Goal: Check status: Check status

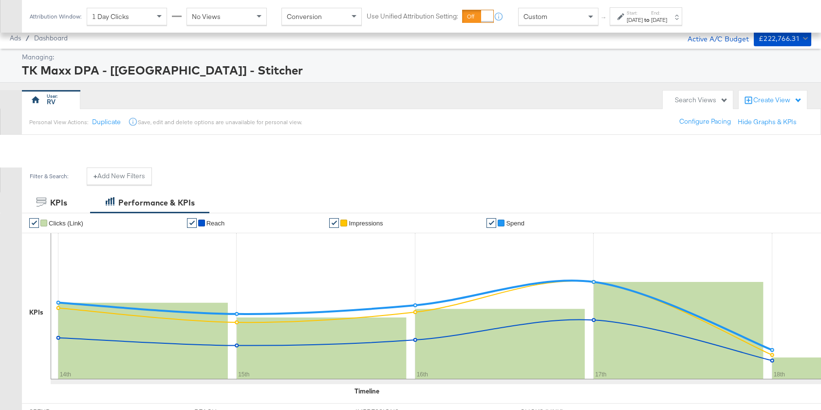
scroll to position [221, 0]
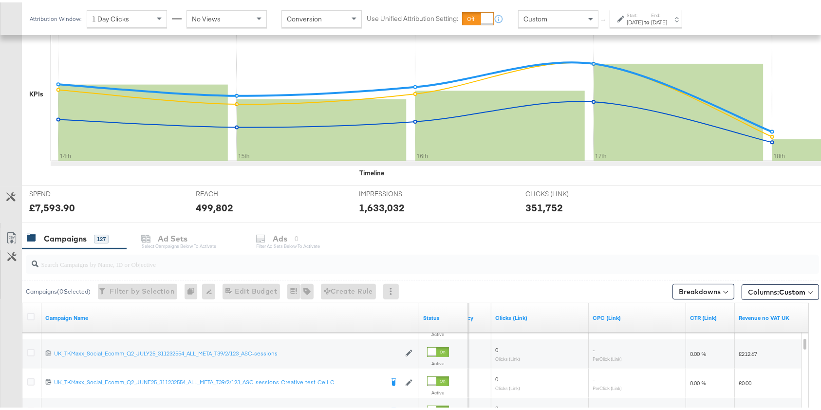
click at [667, 20] on div "[DATE]" at bounding box center [659, 20] width 16 height 8
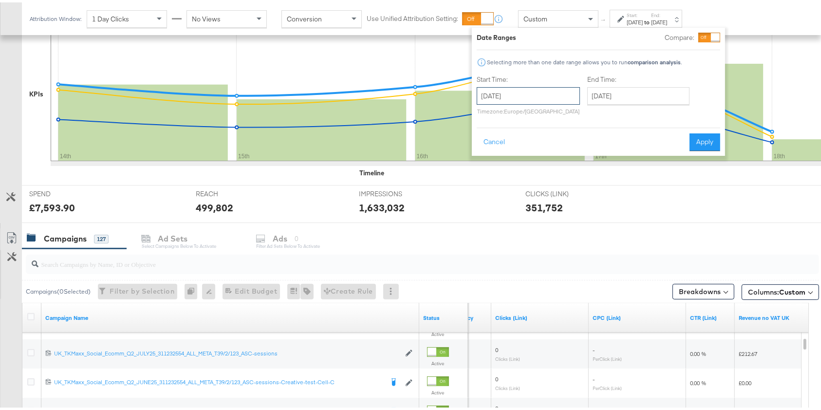
click at [549, 95] on input "[DATE]" at bounding box center [528, 94] width 103 height 18
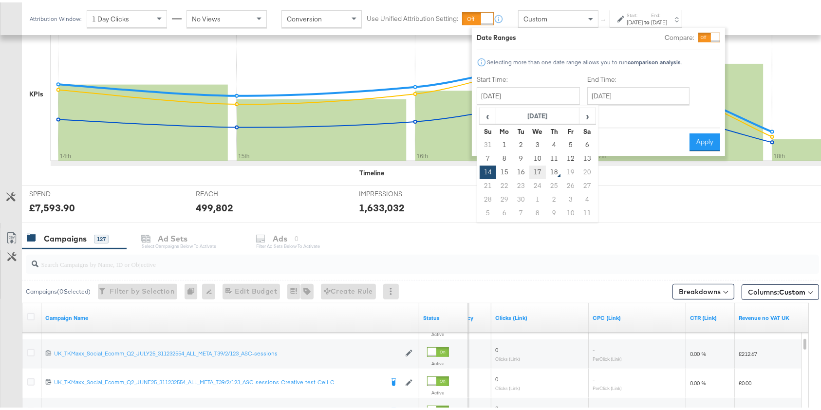
click at [541, 175] on td "17" at bounding box center [537, 170] width 17 height 14
type input "[DATE]"
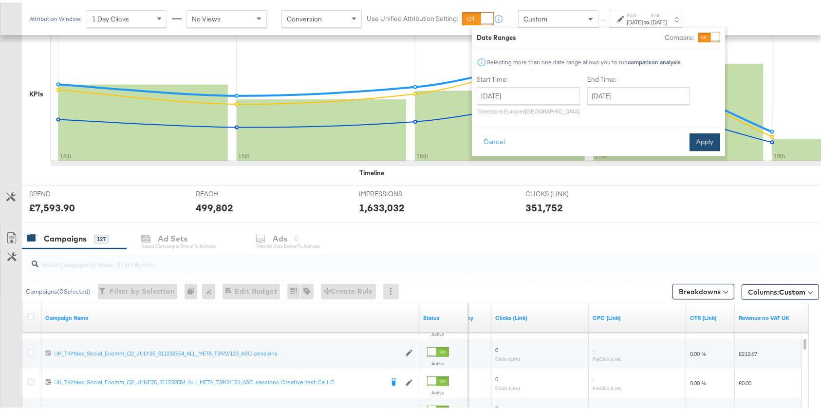
click at [709, 140] on button "Apply" at bounding box center [704, 140] width 31 height 18
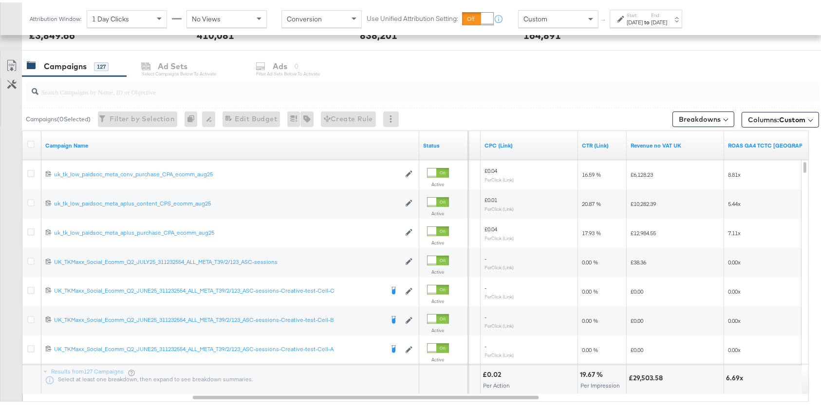
scroll to position [392, 0]
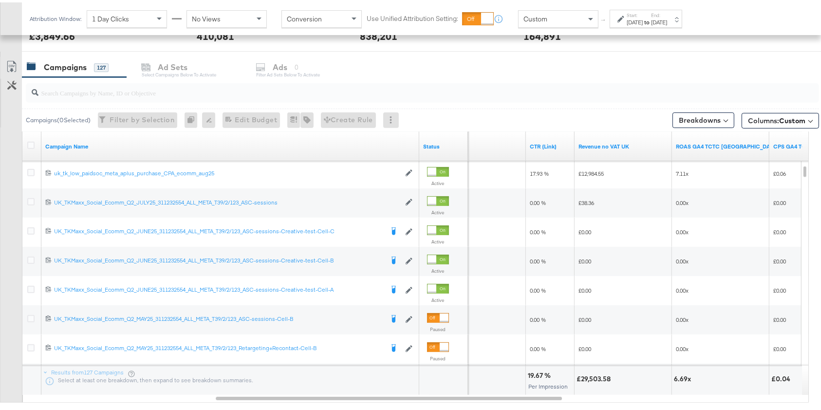
click at [612, 138] on div "Revenue no VAT UK" at bounding box center [622, 144] width 97 height 16
click at [612, 143] on link "Revenue no VAT UK" at bounding box center [623, 144] width 90 height 8
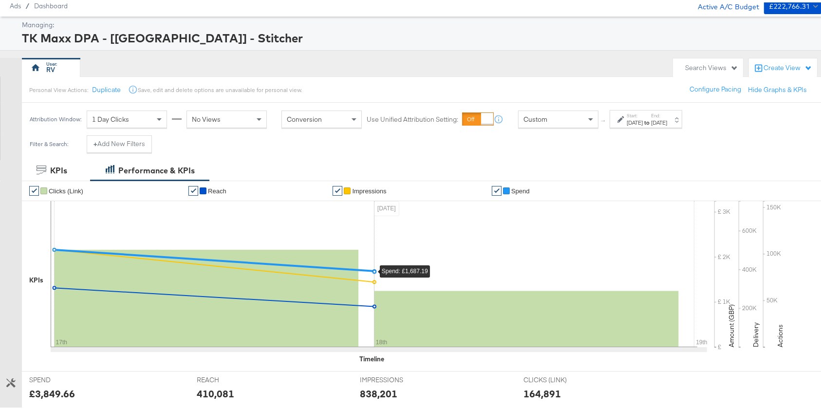
scroll to position [34, 0]
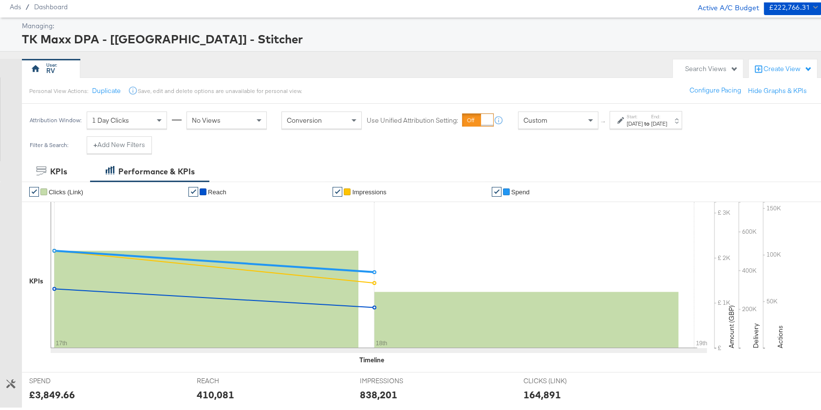
click at [643, 124] on div "[DATE]" at bounding box center [635, 121] width 16 height 8
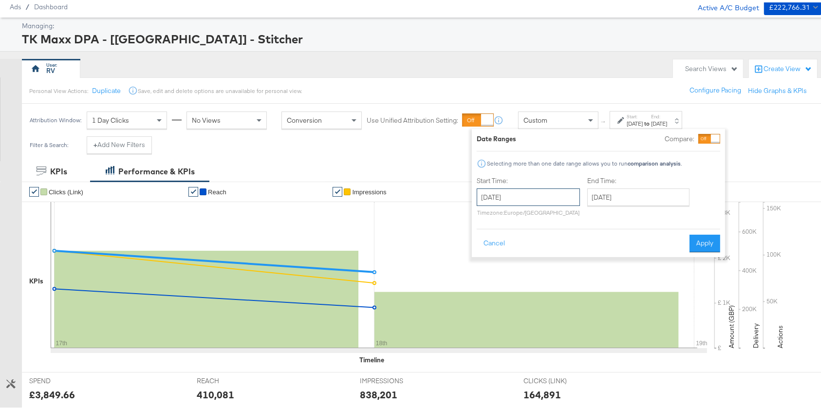
click at [530, 203] on input "[DATE]" at bounding box center [528, 195] width 103 height 18
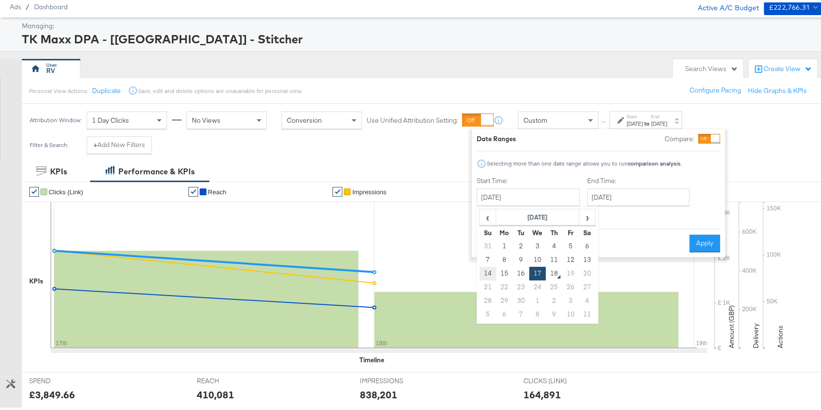
click at [483, 275] on td "14" at bounding box center [488, 271] width 17 height 14
type input "[DATE]"
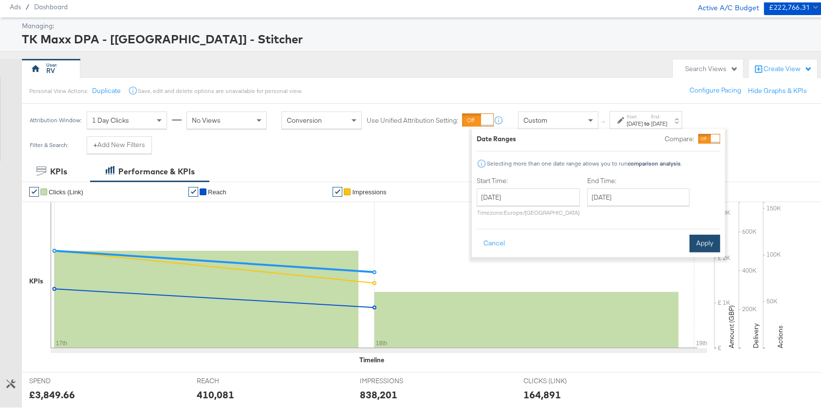
click at [709, 240] on button "Apply" at bounding box center [704, 241] width 31 height 18
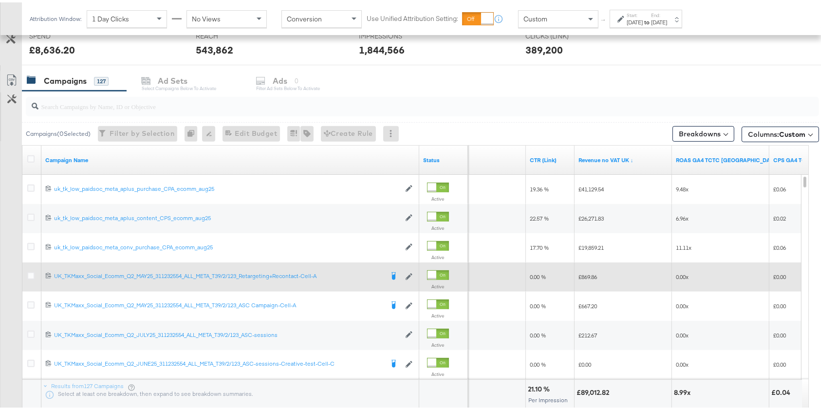
scroll to position [374, 0]
